Goal: Information Seeking & Learning: Learn about a topic

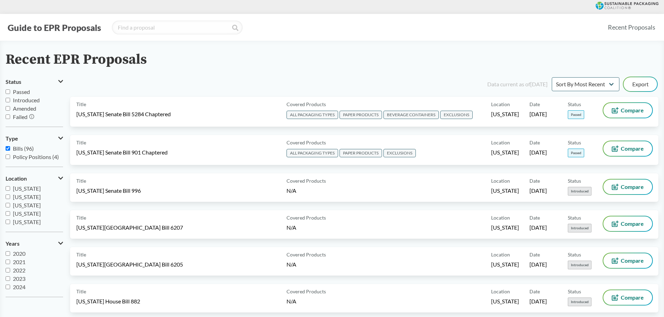
click at [32, 101] on span "Introduced" at bounding box center [26, 100] width 27 height 7
click at [10, 101] on input "Introduced" at bounding box center [8, 100] width 5 height 5
checkbox input "true"
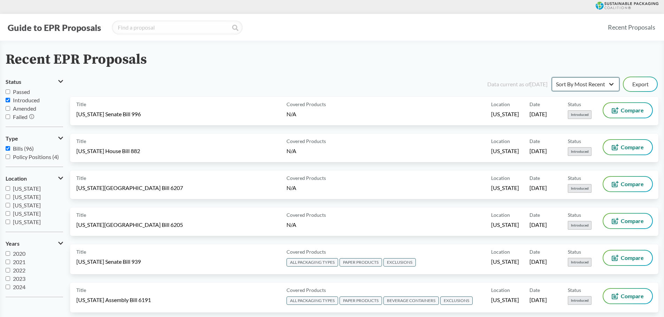
click at [566, 79] on select "Sort By Most Recent Sort By Status" at bounding box center [586, 84] width 68 height 14
click at [564, 81] on select "Sort By Most Recent Sort By Status" at bounding box center [586, 84] width 68 height 14
